Goal: Task Accomplishment & Management: Manage account settings

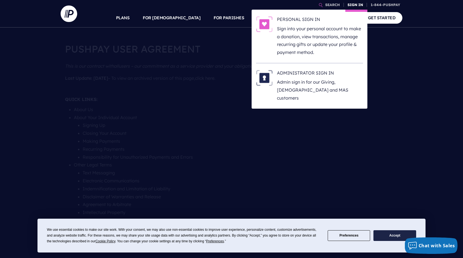
click at [353, 3] on link "SIGN IN" at bounding box center [355, 5] width 20 height 10
click at [352, 4] on link "SIGN IN" at bounding box center [355, 5] width 20 height 10
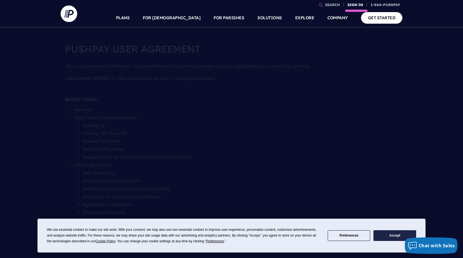
click at [352, 4] on link "SIGN IN" at bounding box center [355, 5] width 20 height 10
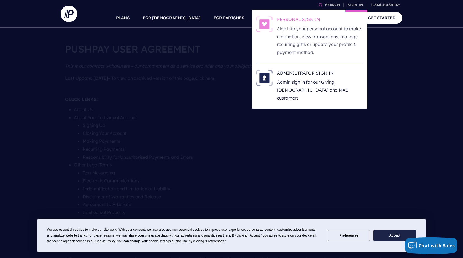
click at [321, 28] on p "Sign into your personal account to make a donation, view transactions, manage r…" at bounding box center [320, 41] width 86 height 32
